Goal: Task Accomplishment & Management: Use online tool/utility

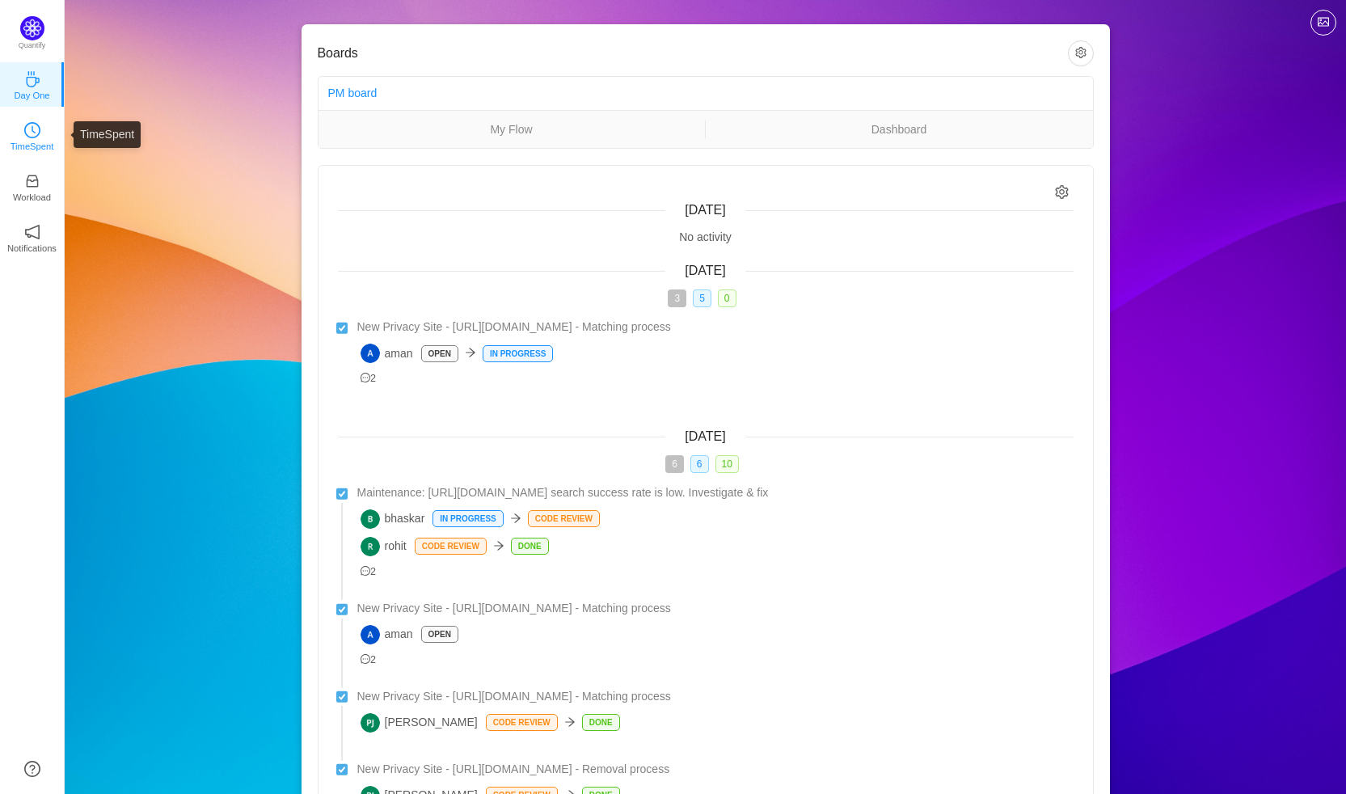
click at [39, 136] on icon "icon: clock-circle" at bounding box center [32, 130] width 16 height 16
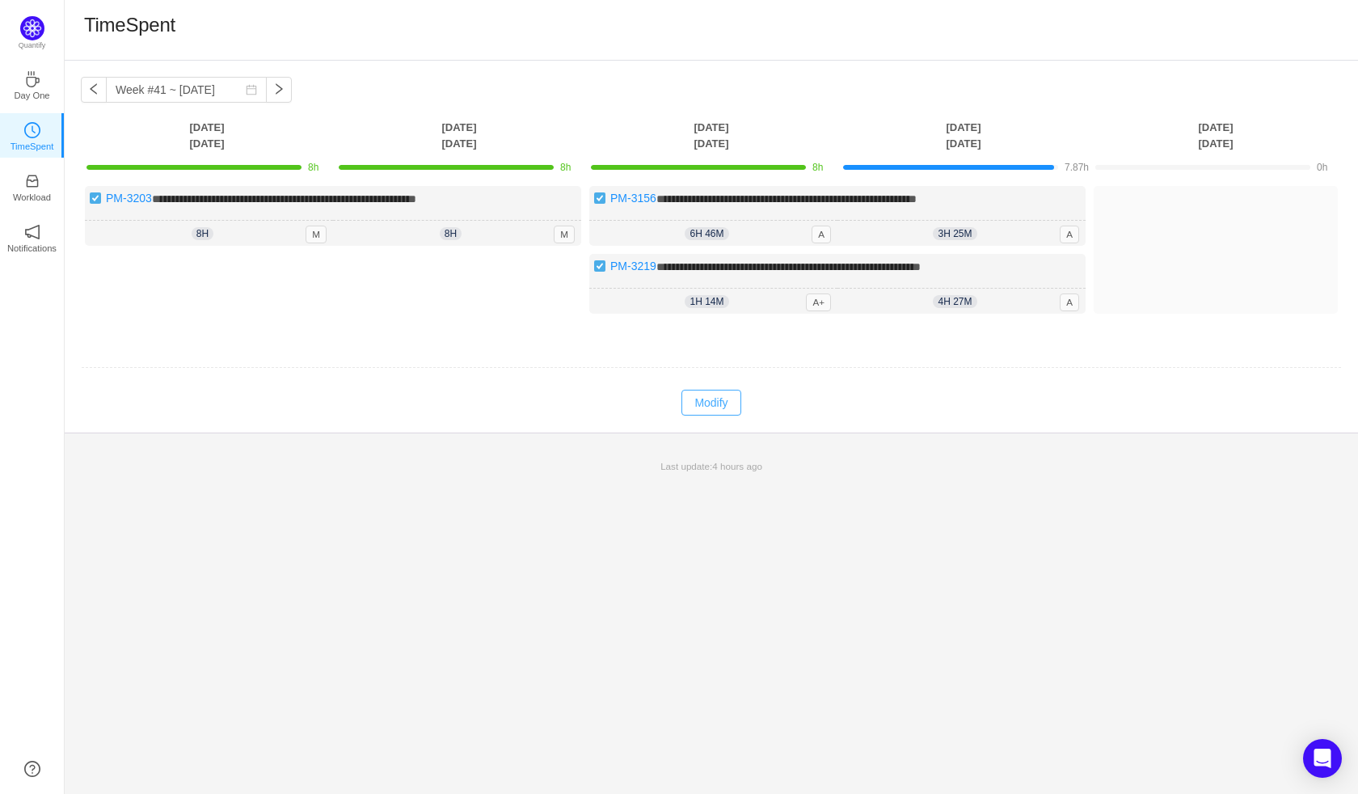
click at [718, 401] on button "Modify" at bounding box center [711, 403] width 59 height 26
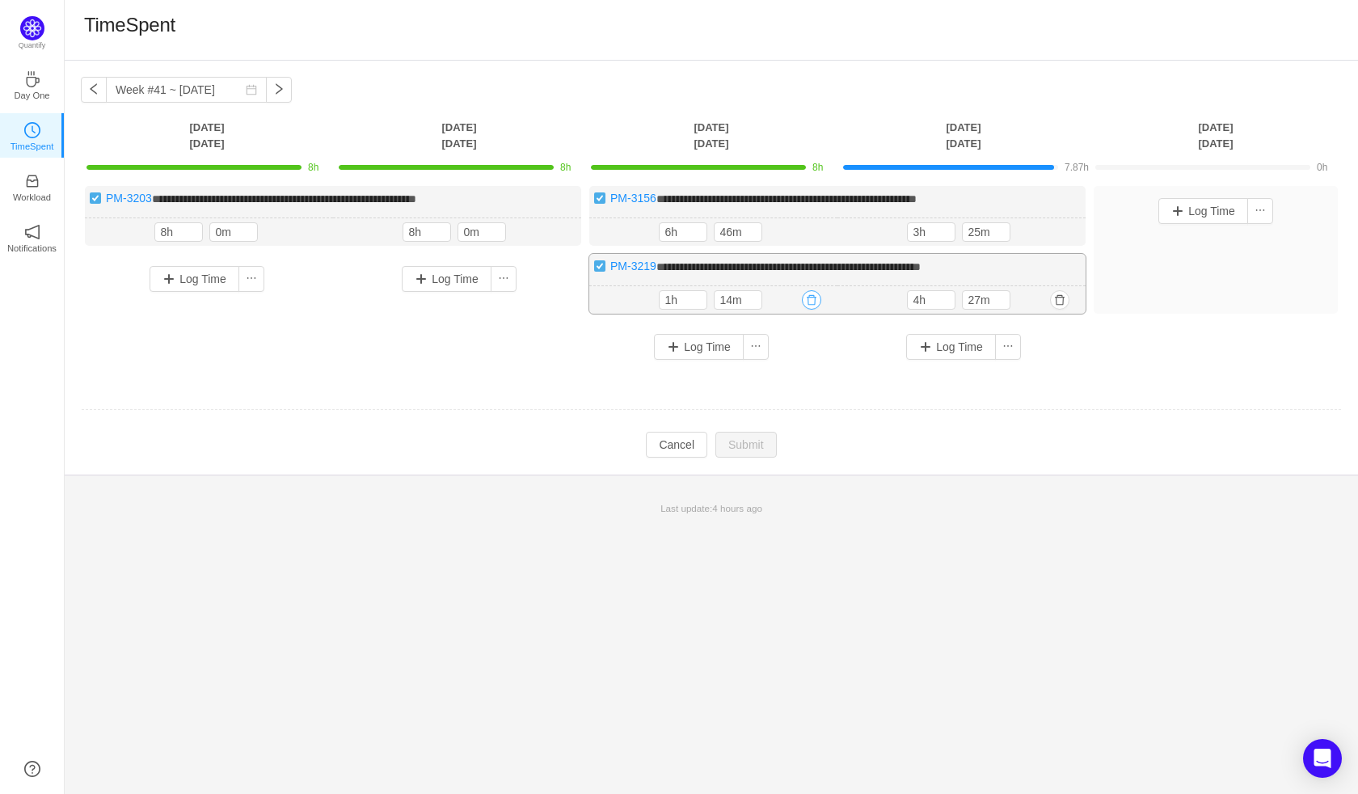
click at [810, 303] on button "button" at bounding box center [811, 299] width 19 height 19
click at [788, 370] on button "Yes" at bounding box center [794, 368] width 32 height 19
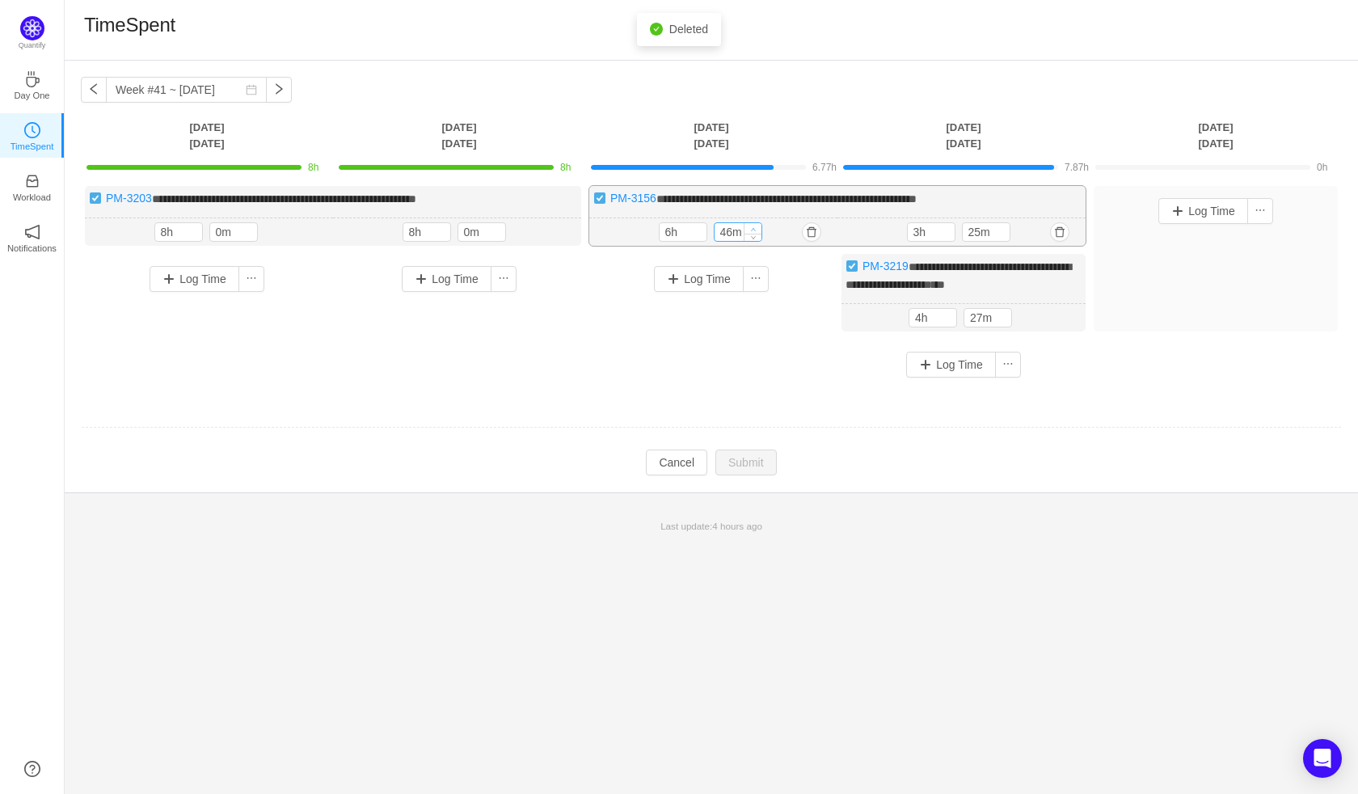
type input "56m"
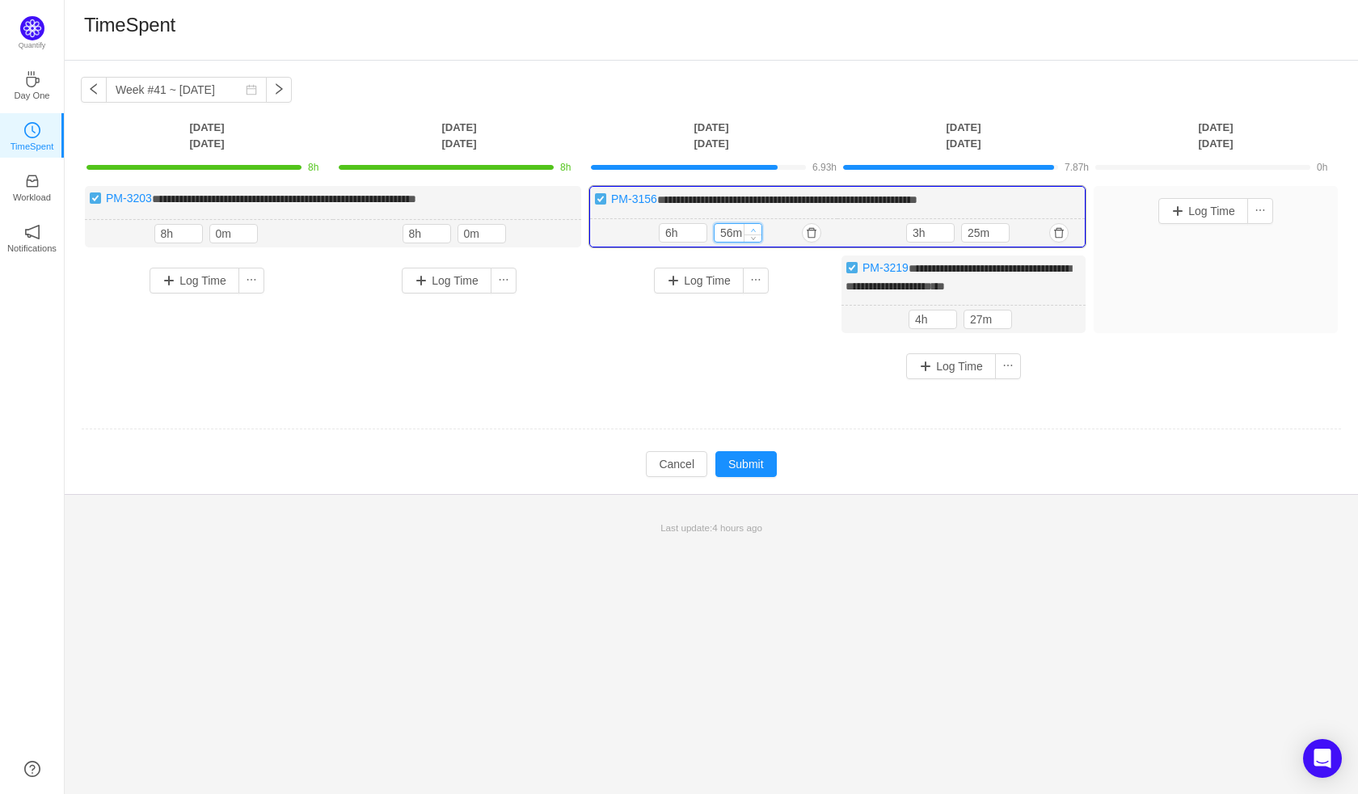
type input "7h"
type input "0m"
click at [754, 226] on span "Increase Value" at bounding box center [753, 229] width 17 height 11
type input "8h"
click at [699, 226] on span "Increase Value" at bounding box center [698, 229] width 17 height 11
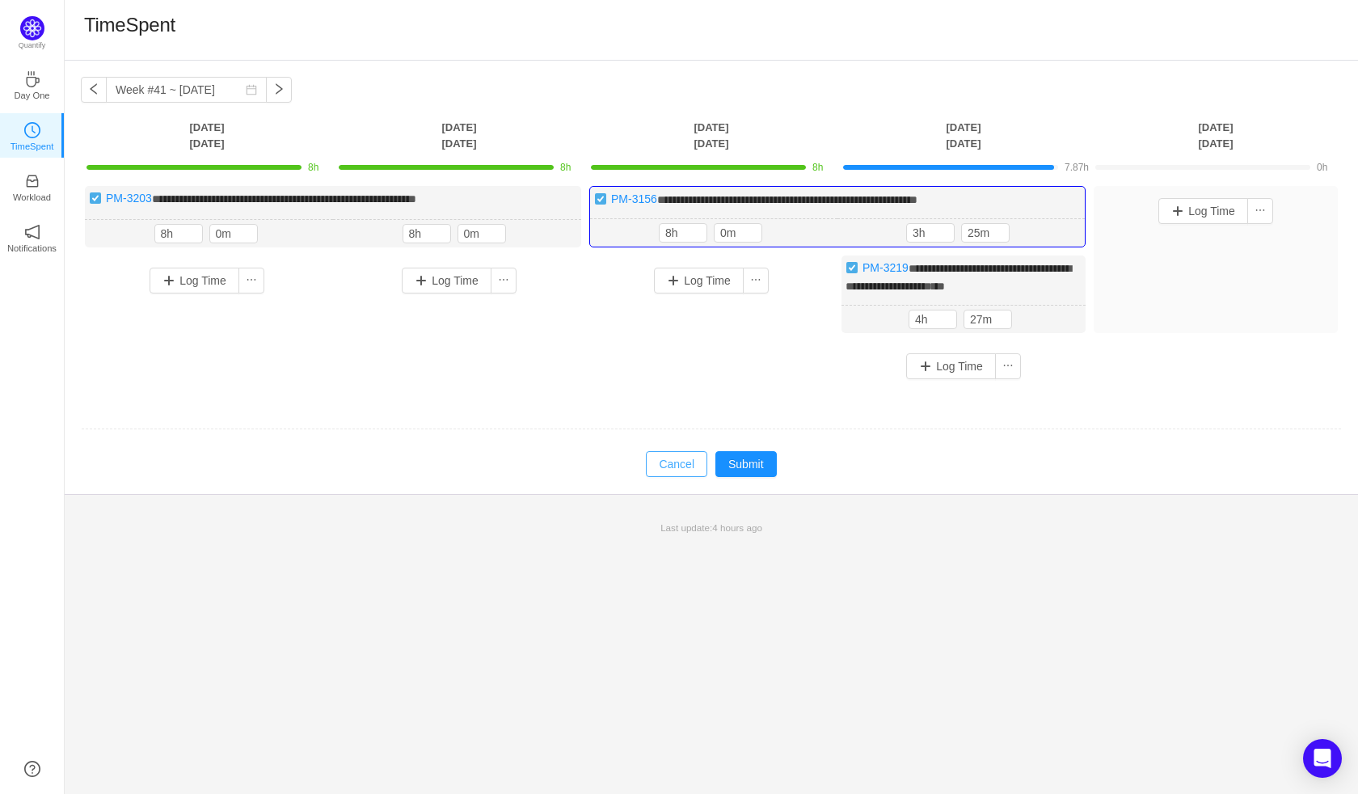
click at [684, 460] on button "Cancel" at bounding box center [676, 464] width 61 height 26
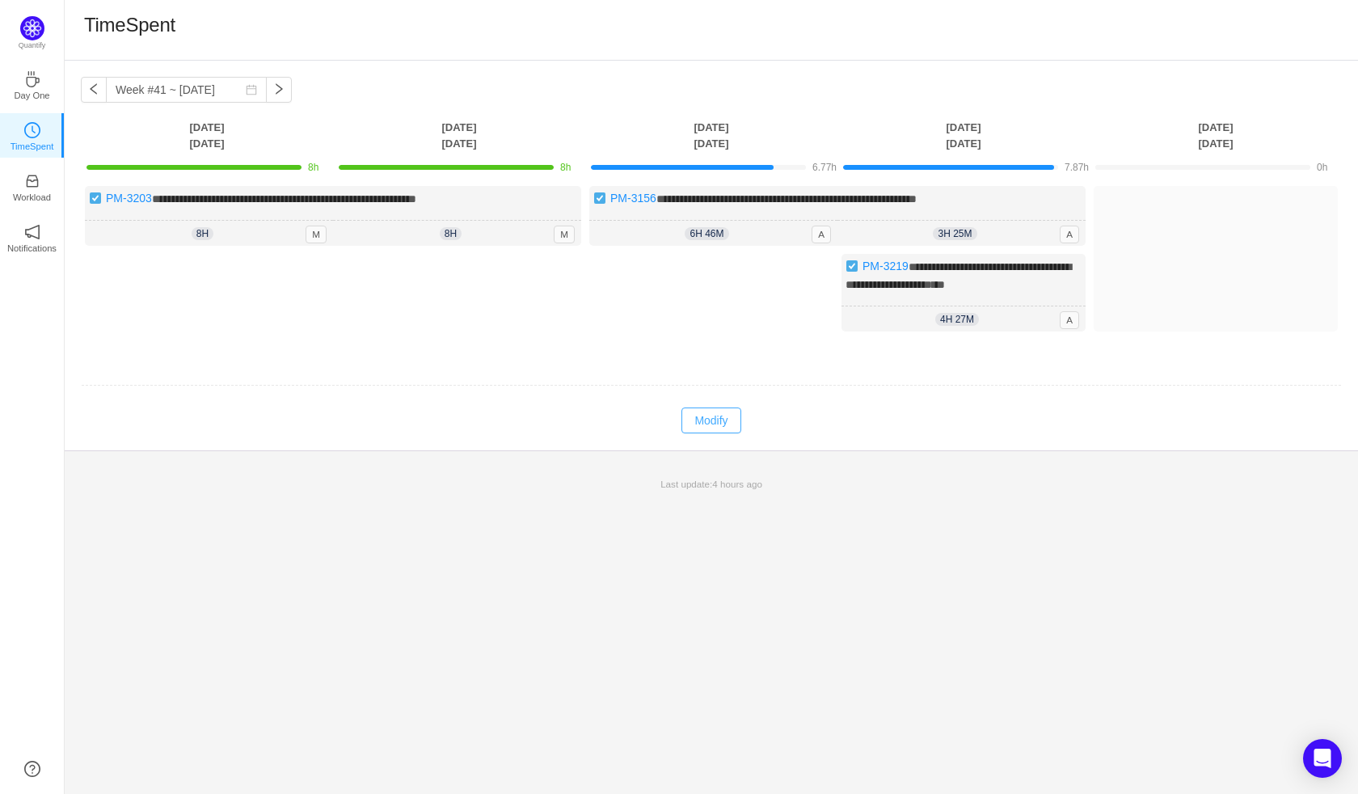
click at [693, 420] on button "Modify" at bounding box center [711, 421] width 59 height 26
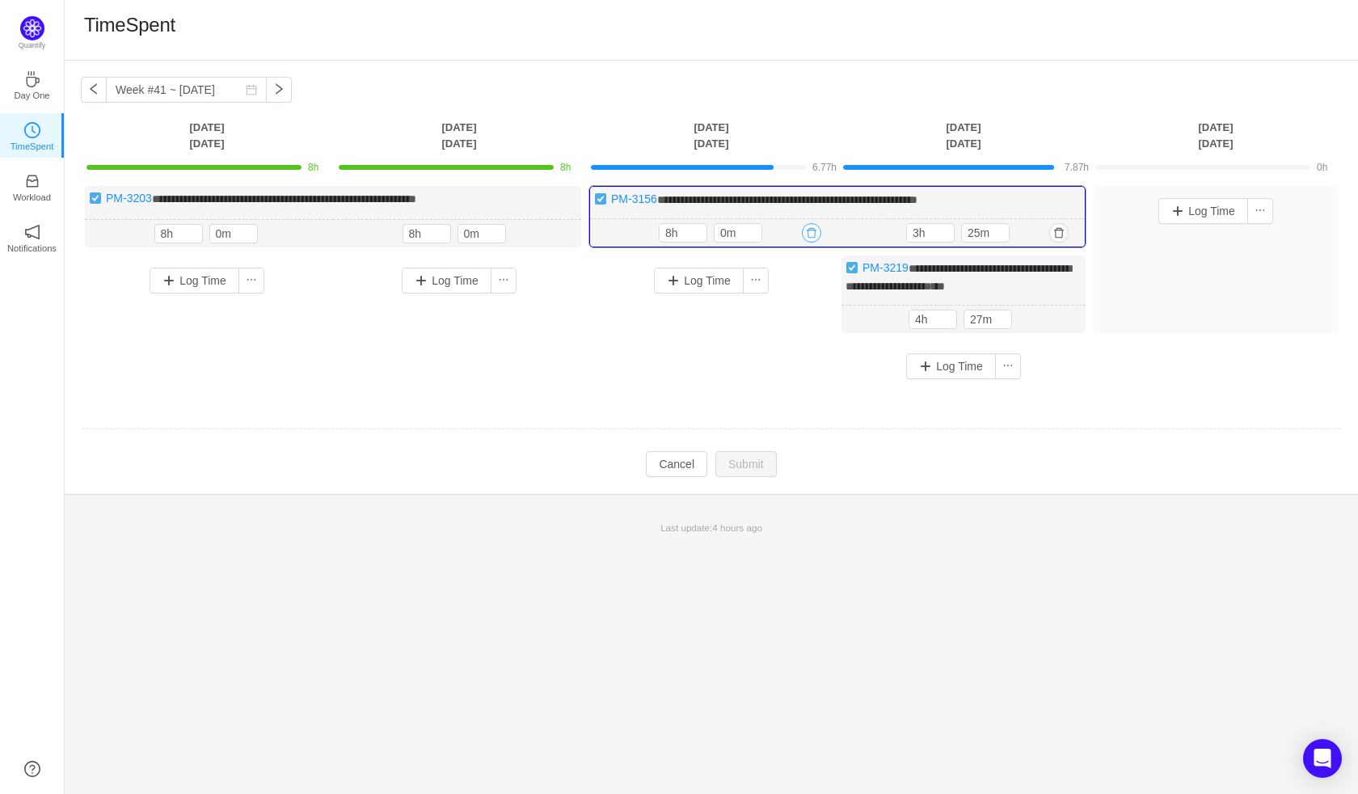
click at [811, 228] on button "button" at bounding box center [811, 232] width 19 height 19
click at [788, 300] on button "Yes" at bounding box center [794, 302] width 32 height 19
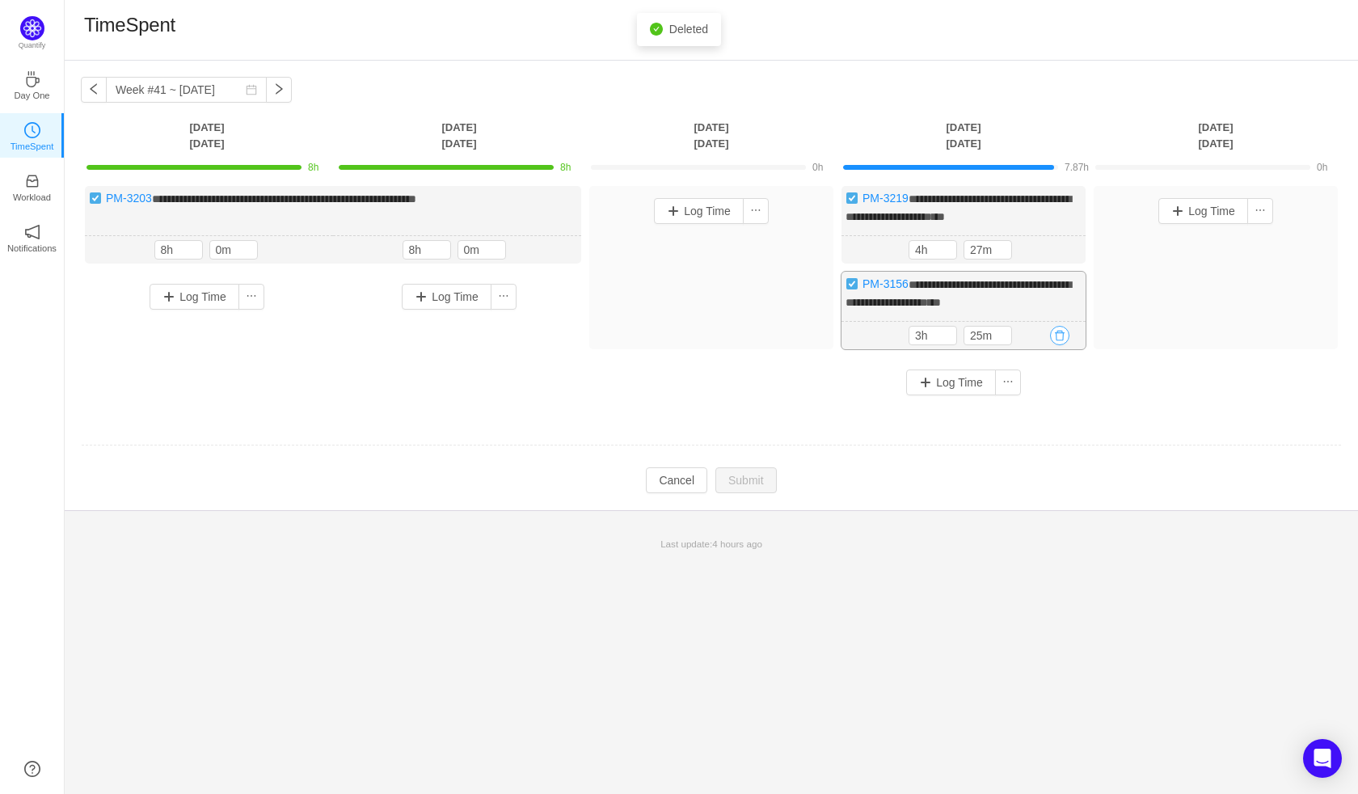
click at [1062, 345] on button "button" at bounding box center [1059, 335] width 19 height 19
click at [1045, 419] on button "Yes" at bounding box center [1042, 419] width 32 height 19
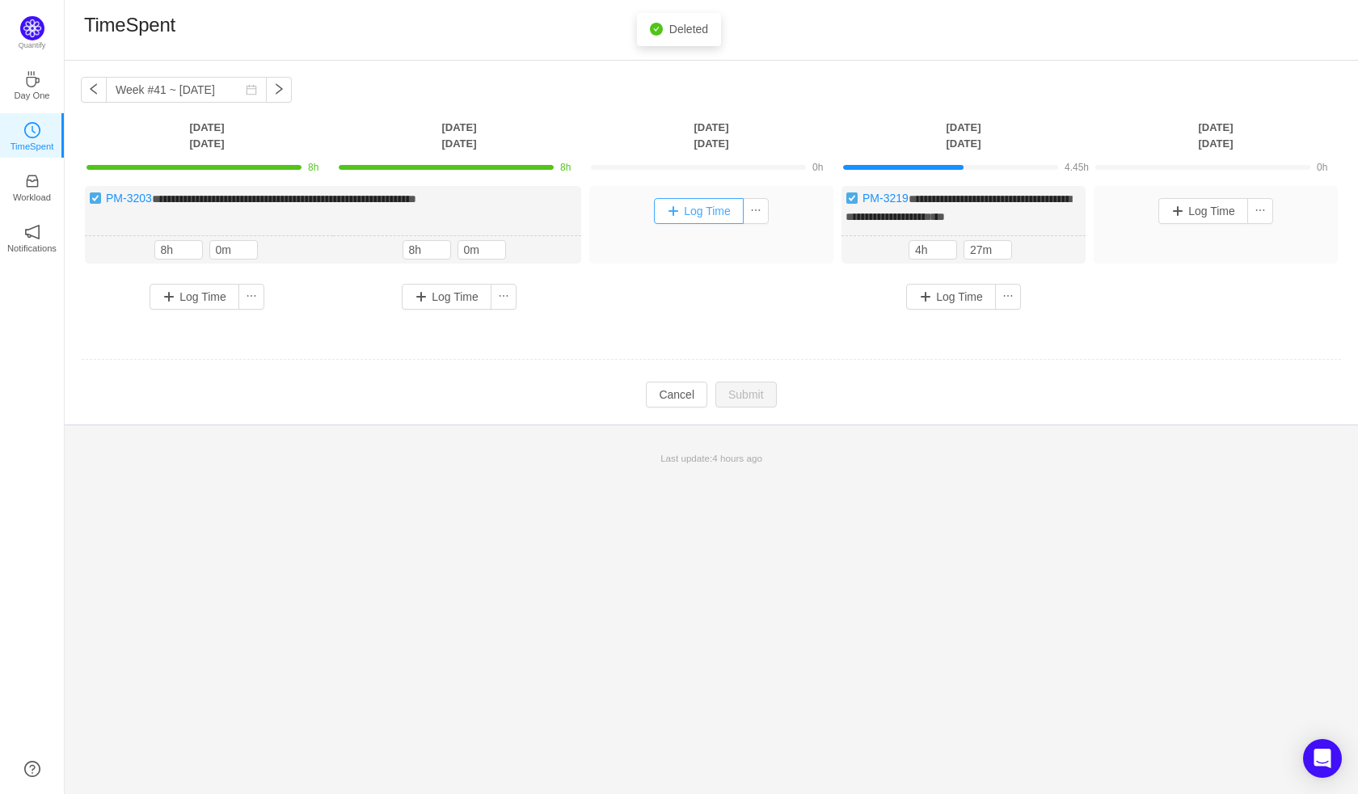
click at [699, 204] on button "Log Time" at bounding box center [699, 211] width 90 height 26
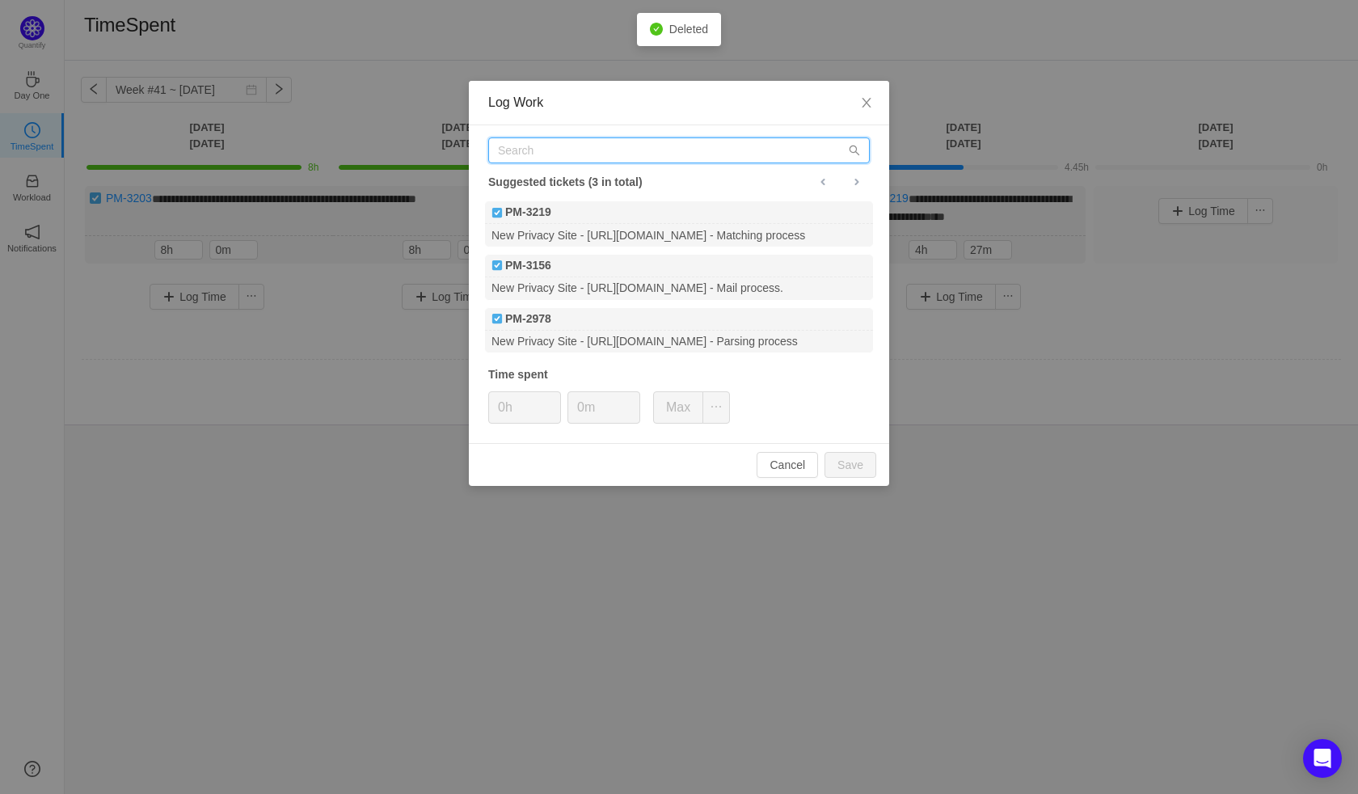
click at [518, 145] on input "text" at bounding box center [679, 150] width 382 height 26
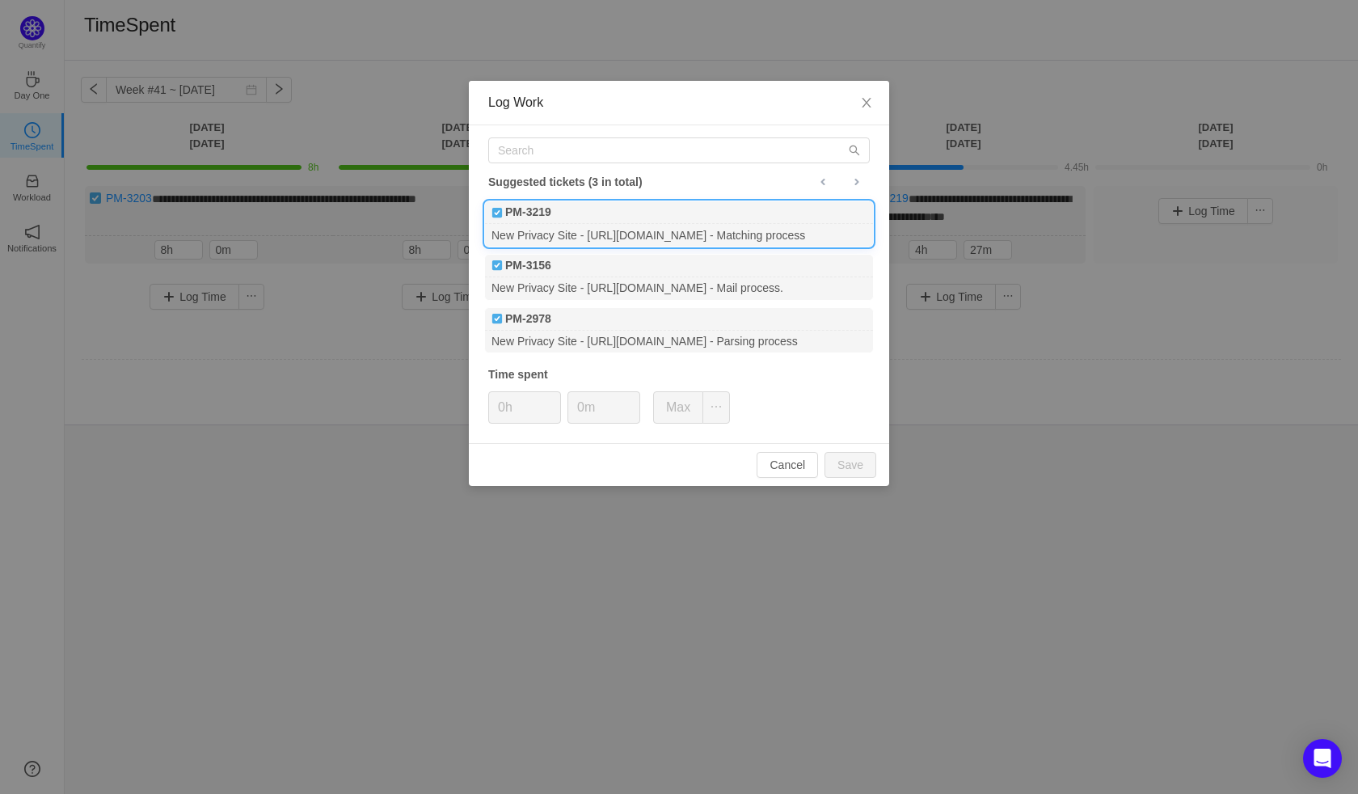
click at [574, 207] on div "PM-3219" at bounding box center [679, 212] width 388 height 23
click at [855, 463] on button "Save" at bounding box center [851, 465] width 52 height 26
type input "0h"
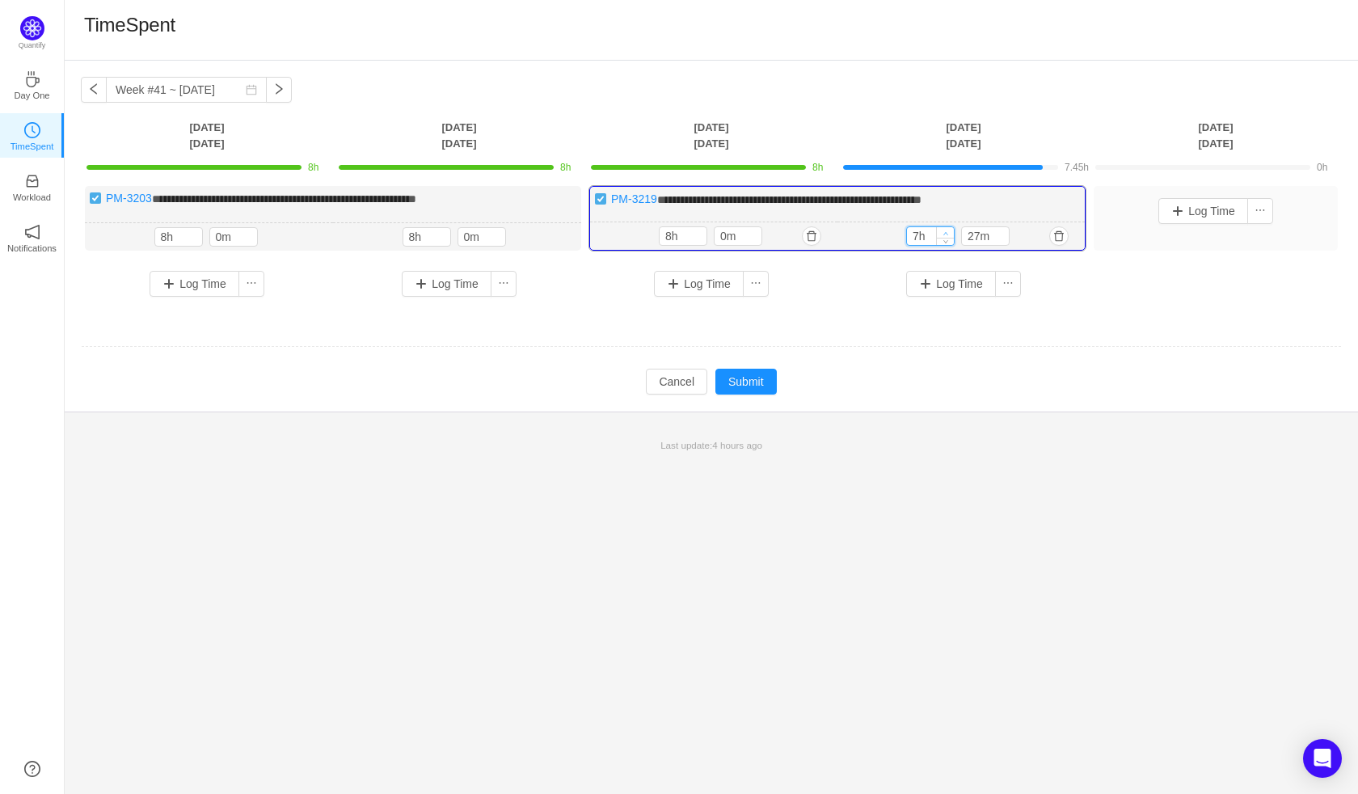
type input "8h"
click at [950, 232] on span "Increase Value" at bounding box center [945, 232] width 17 height 11
type input "0m"
click at [1002, 238] on icon "icon: down" at bounding box center [1002, 240] width 6 height 6
click at [755, 383] on button "Submit" at bounding box center [746, 382] width 61 height 26
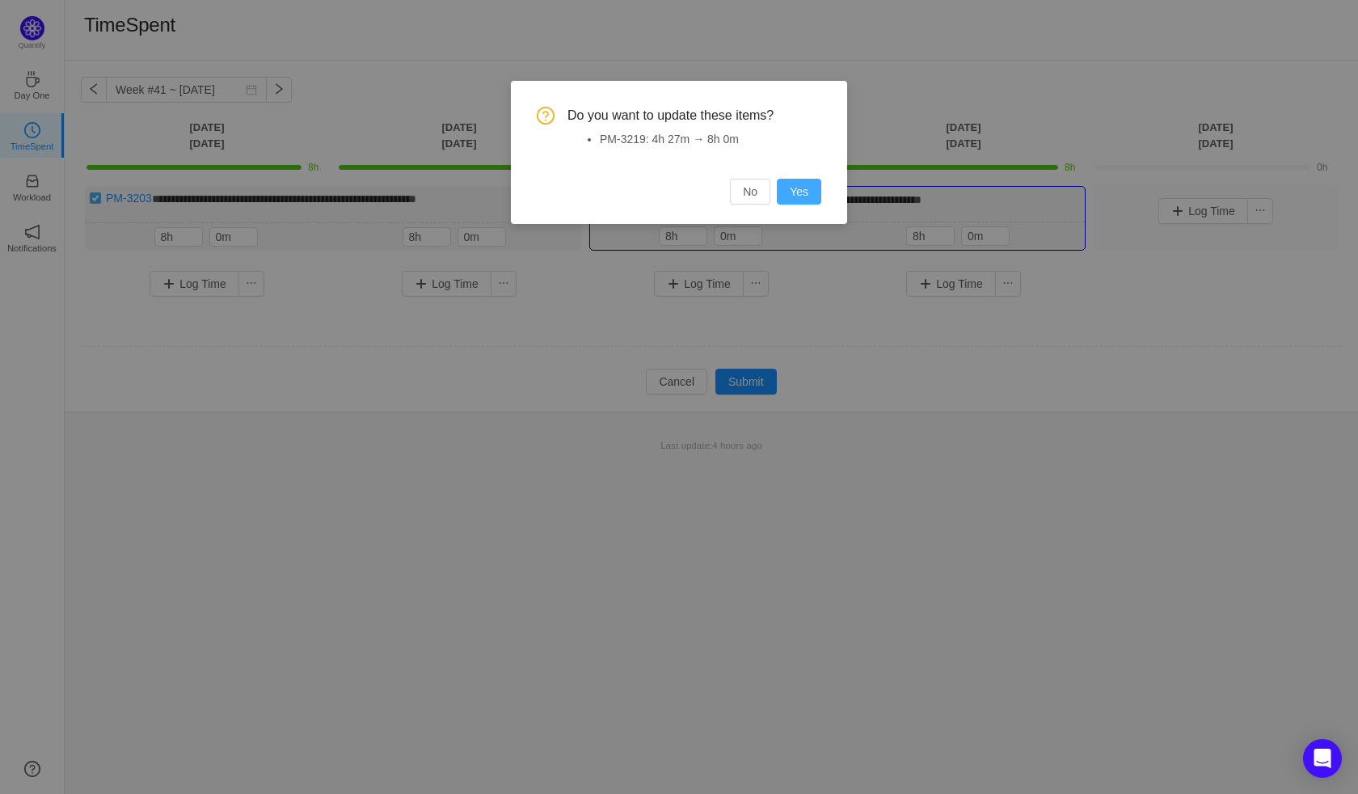
click at [793, 188] on button "Yes" at bounding box center [799, 192] width 44 height 26
